Goal: Information Seeking & Learning: Compare options

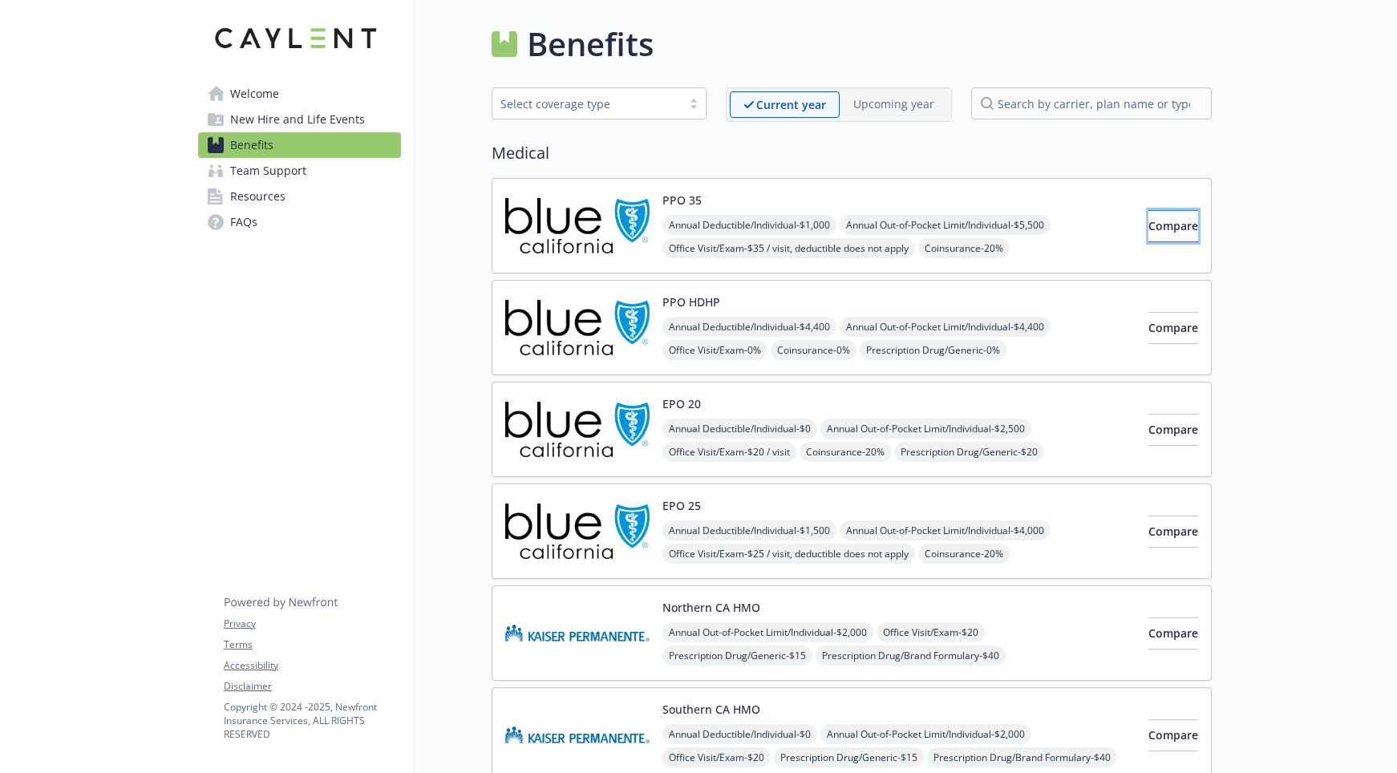
click at [1148, 230] on span "Compare" at bounding box center [1173, 225] width 50 height 15
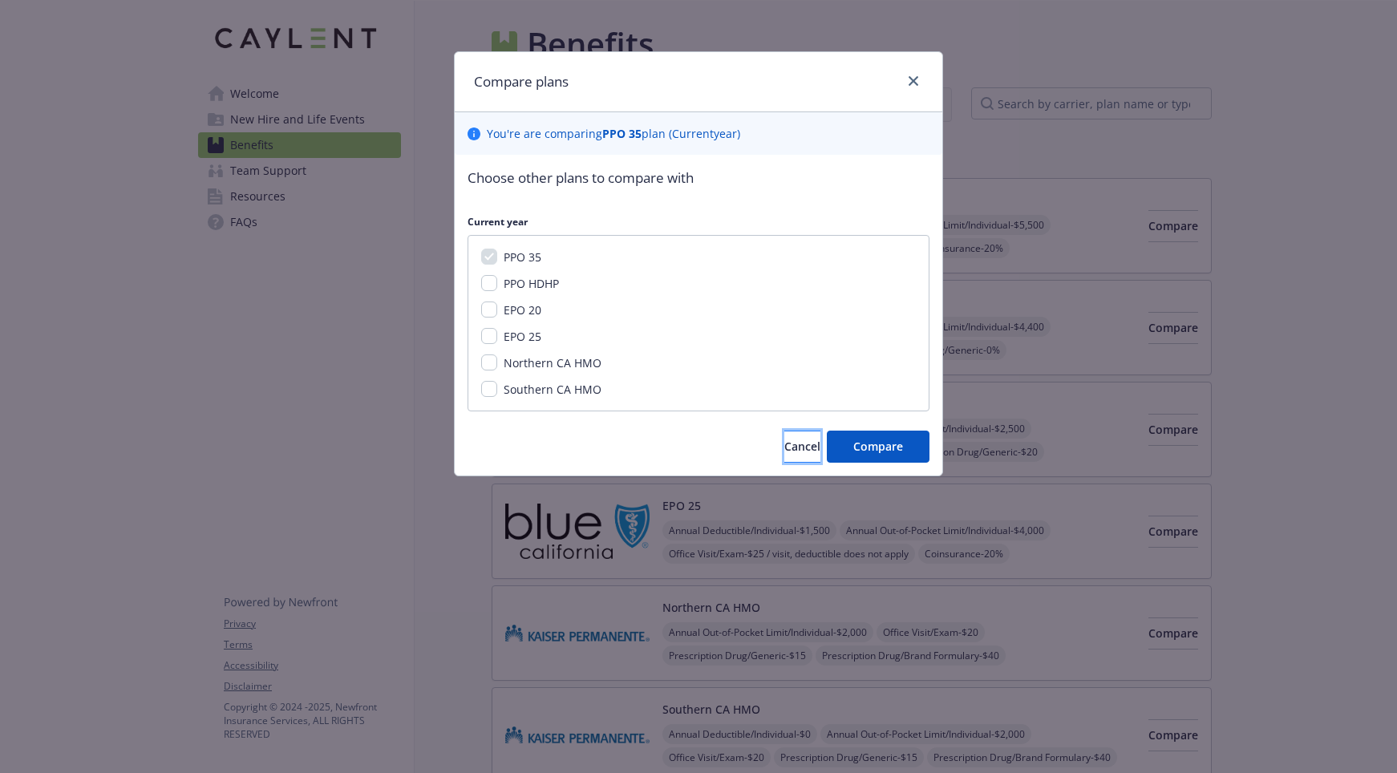
click at [788, 443] on span "Cancel" at bounding box center [802, 446] width 36 height 15
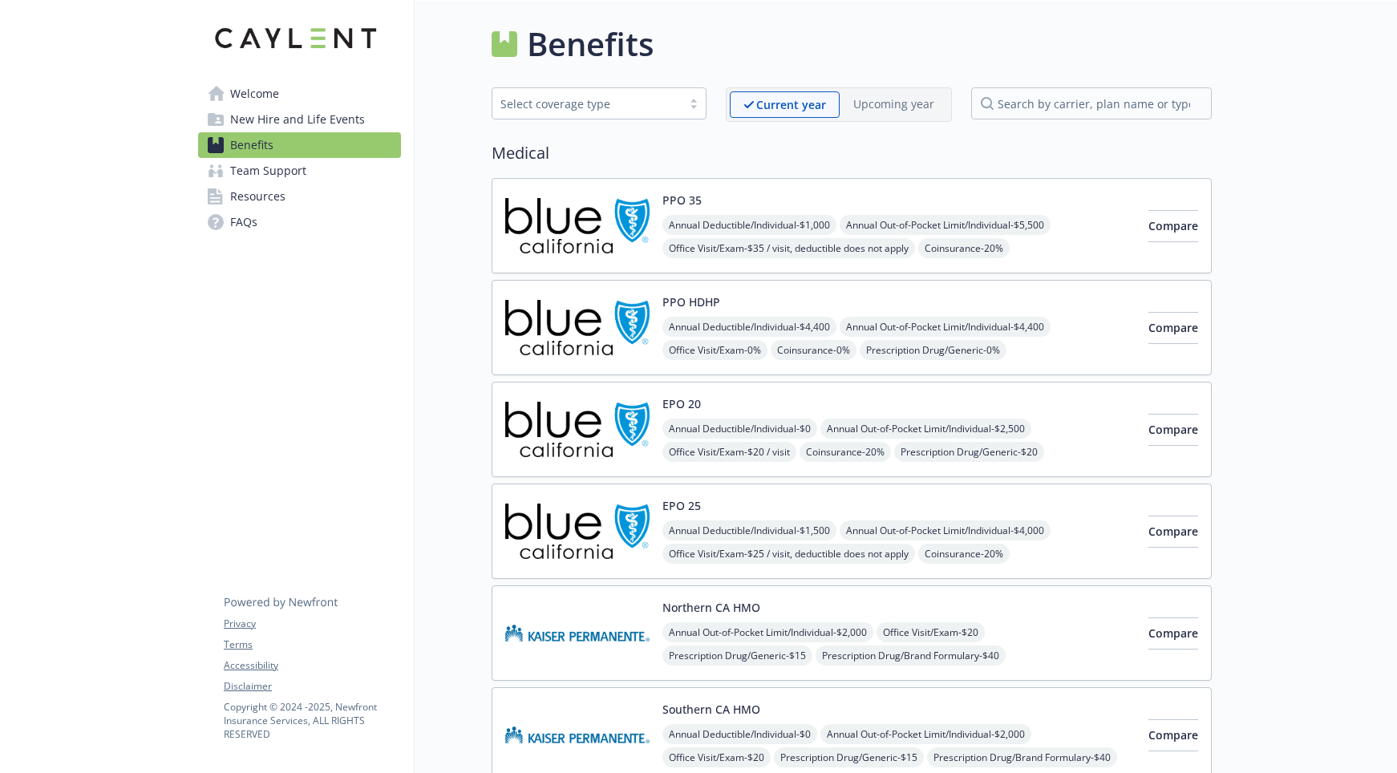
click at [819, 213] on div "PPO 35 Annual Deductible/Individual - $1,000 Annual Out-of-Pocket Limit/Individ…" at bounding box center [898, 226] width 473 height 68
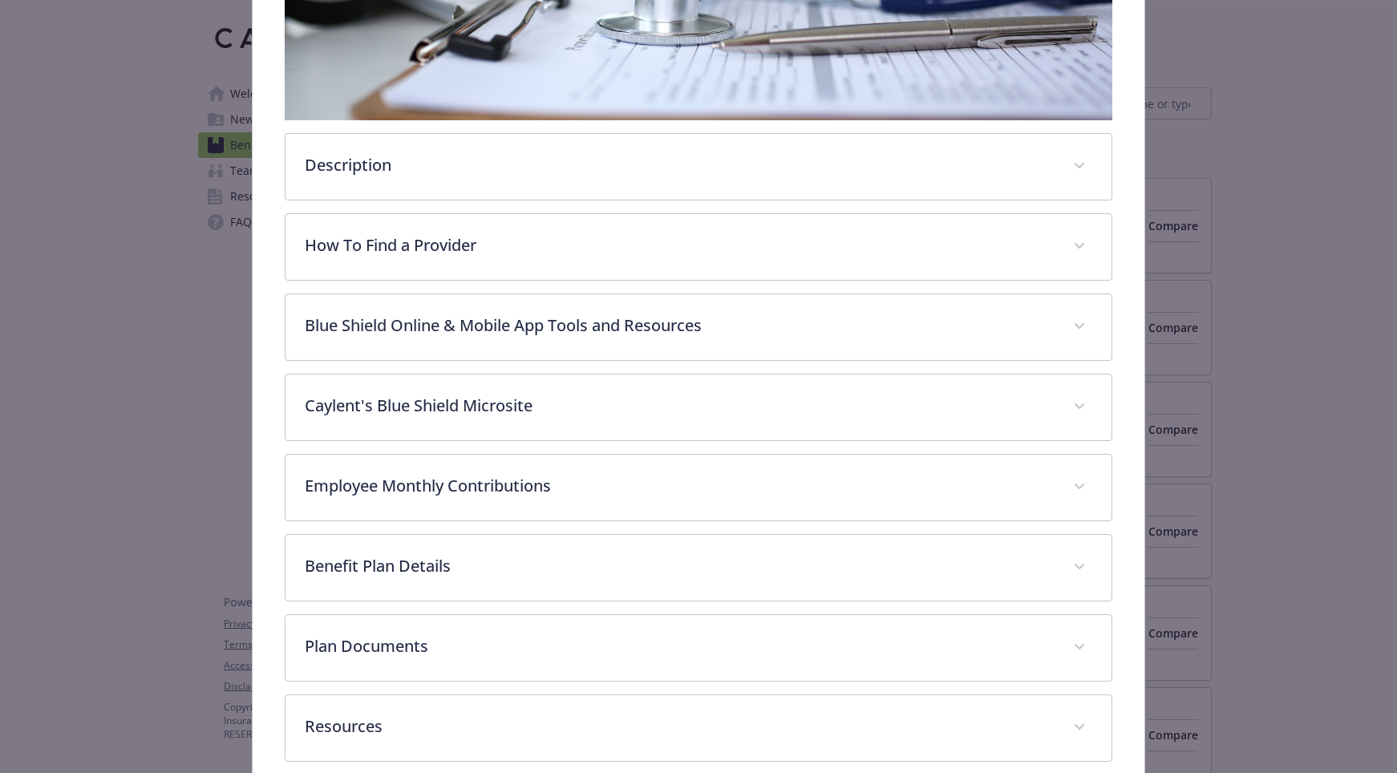
scroll to position [425, 0]
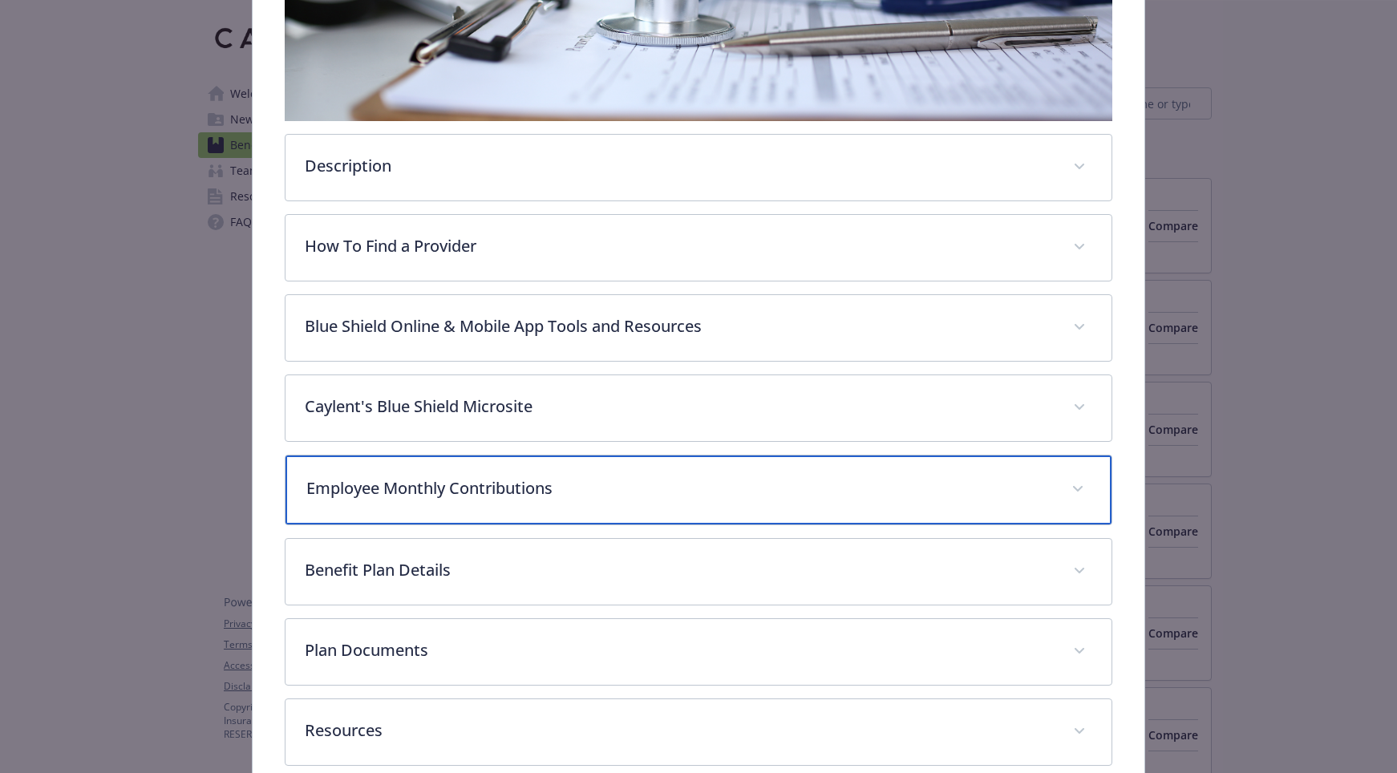
click at [479, 499] on div "Employee Monthly Contributions" at bounding box center [698, 489] width 827 height 69
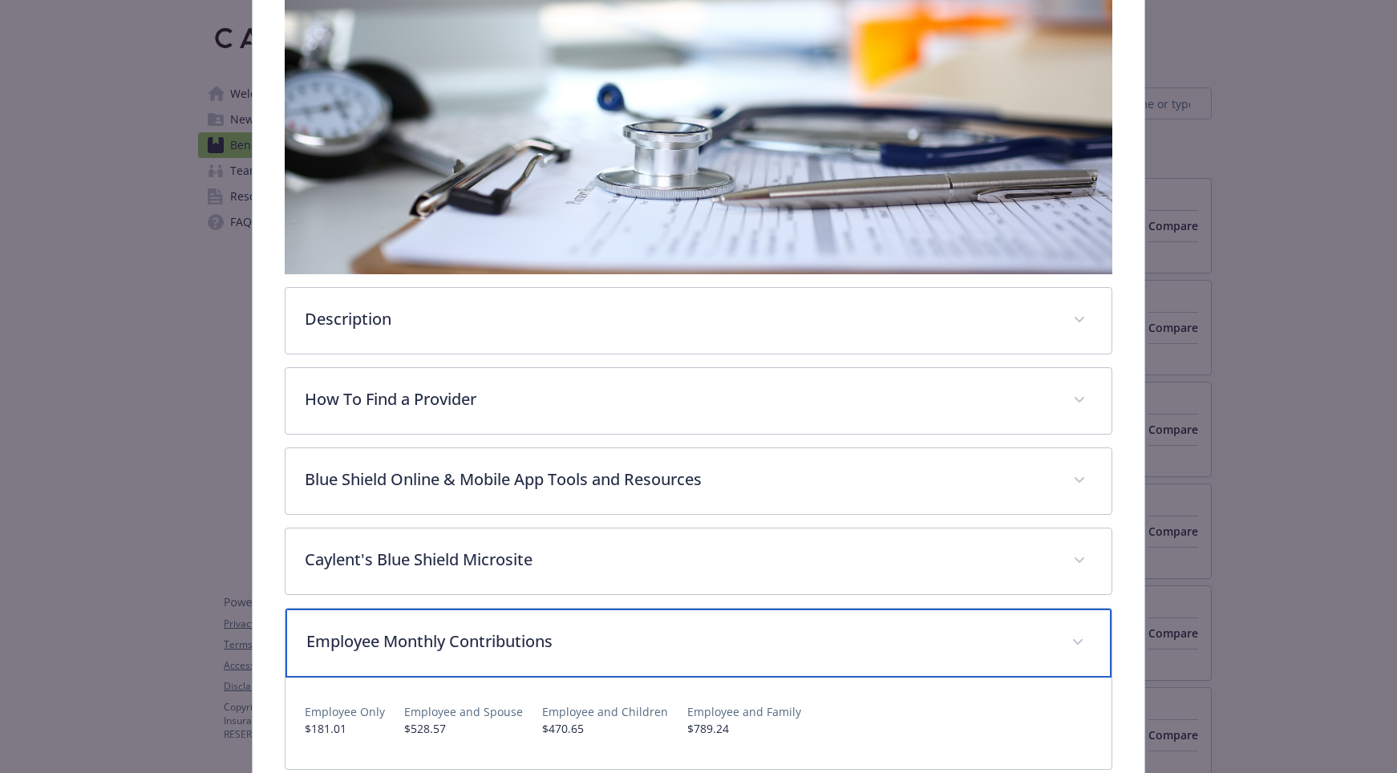
scroll to position [0, 0]
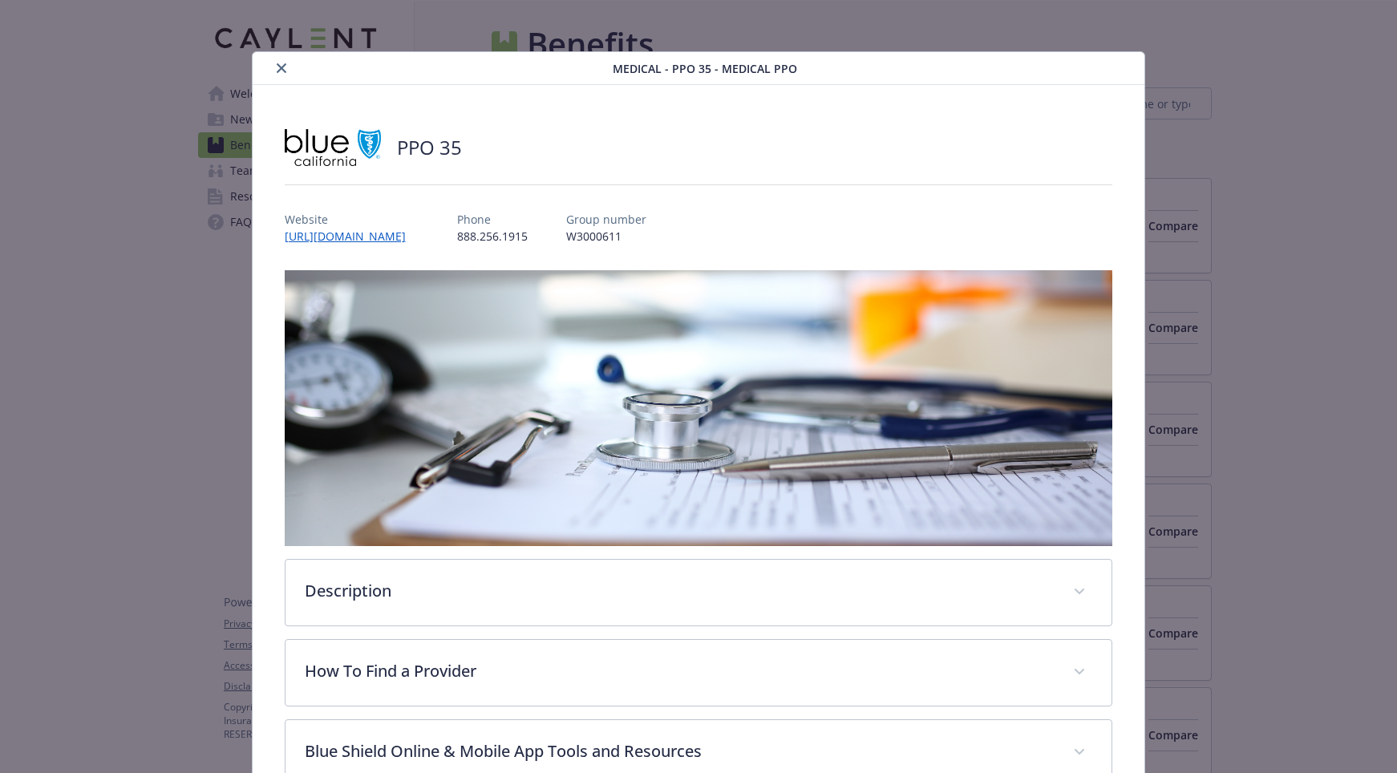
click at [281, 70] on icon "close" at bounding box center [282, 68] width 10 height 10
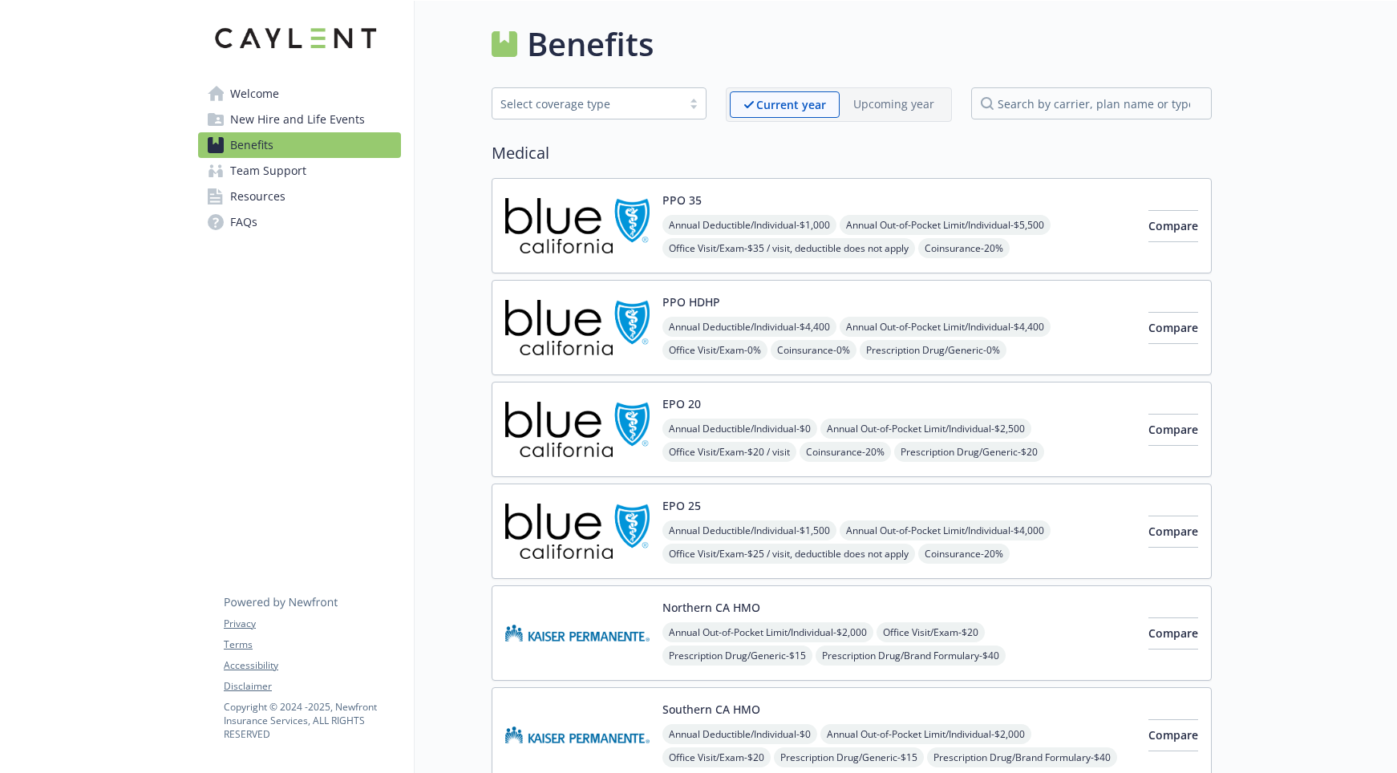
click at [924, 507] on div "EPO 25 Annual Deductible/Individual - $1,500 Annual Out-of-Pocket Limit/Individ…" at bounding box center [898, 531] width 473 height 68
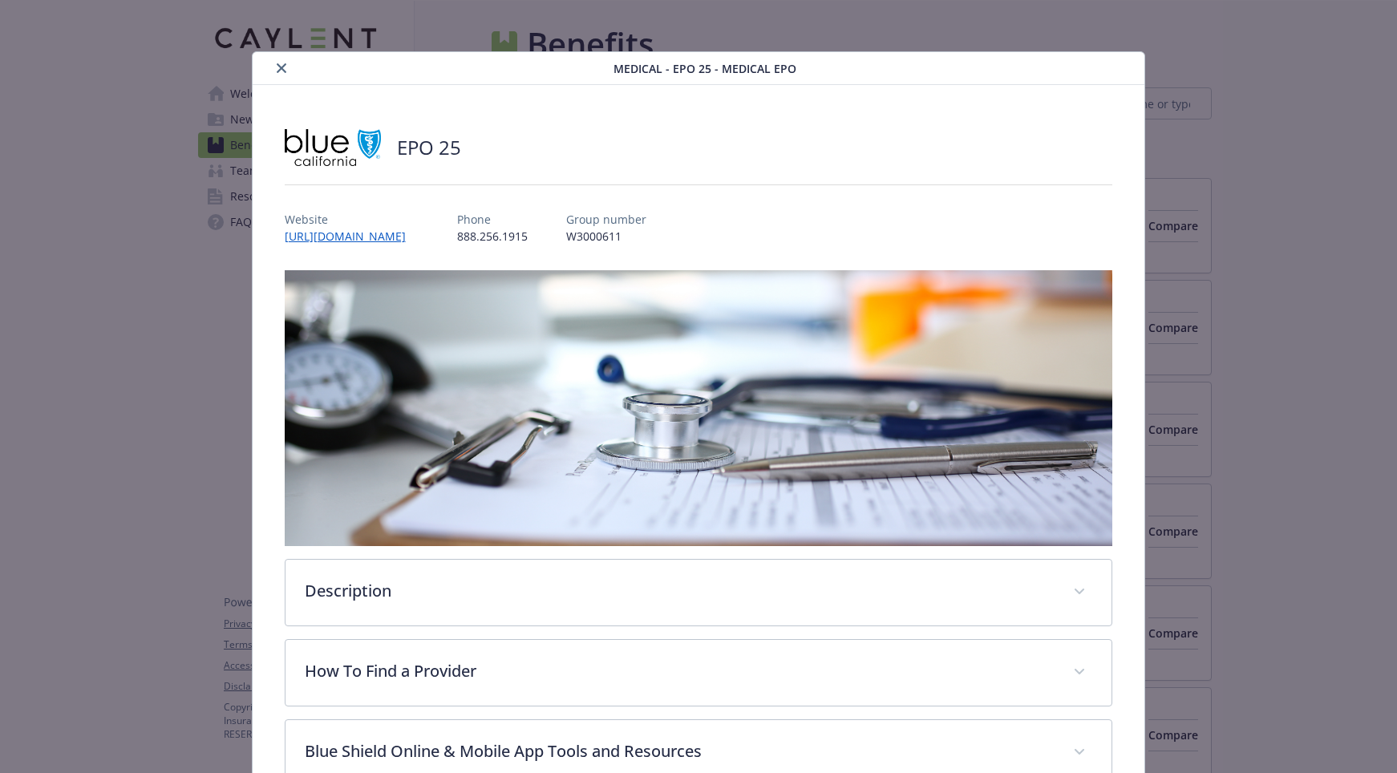
scroll to position [48, 0]
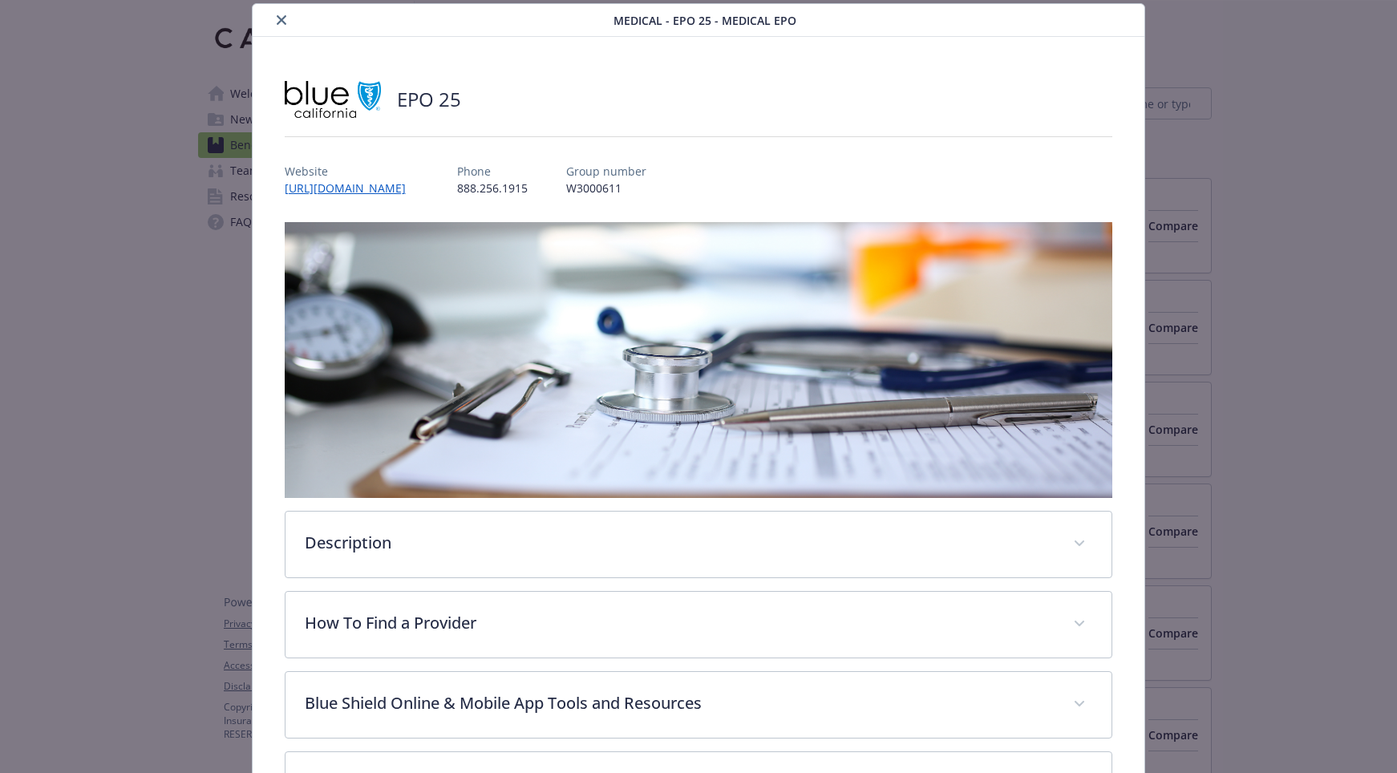
click at [278, 20] on icon "close" at bounding box center [282, 20] width 10 height 10
